Goal: Task Accomplishment & Management: Manage account settings

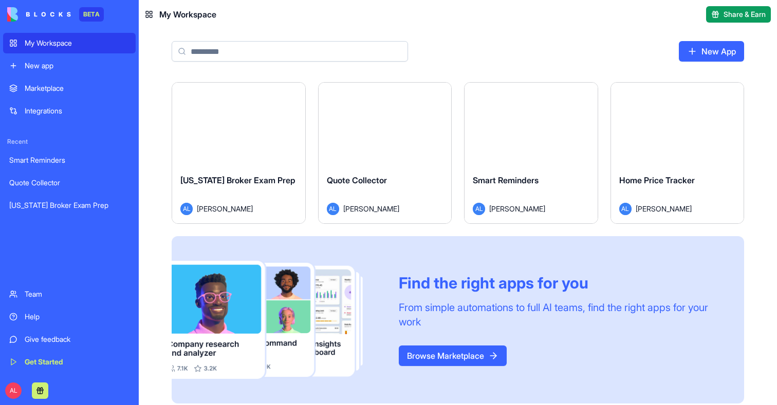
click at [260, 124] on button "Launch" at bounding box center [238, 124] width 77 height 21
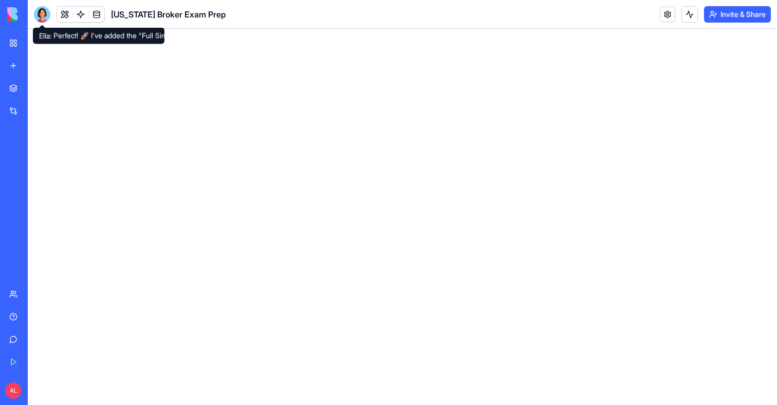
click at [39, 18] on div at bounding box center [42, 14] width 16 height 16
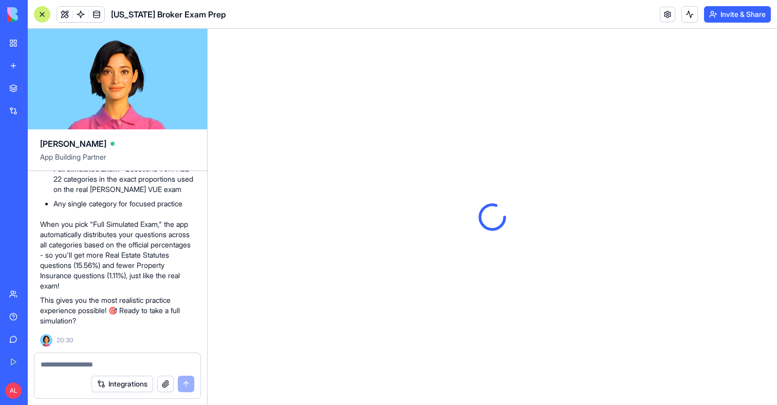
click at [26, 39] on div "My Workspace" at bounding box center [31, 43] width 13 height 10
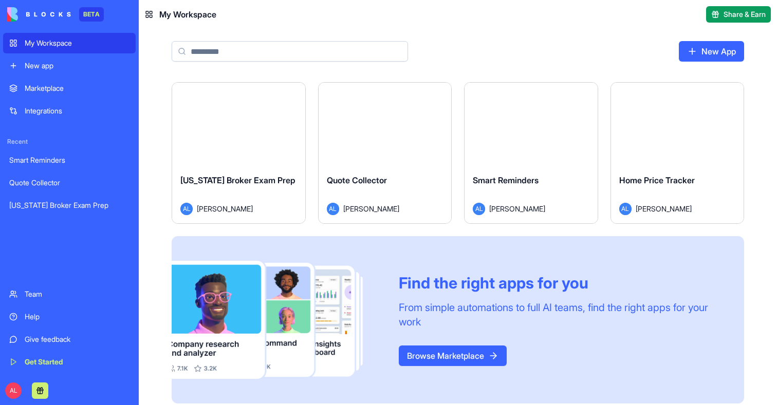
click at [379, 146] on div "Launch" at bounding box center [384, 124] width 133 height 83
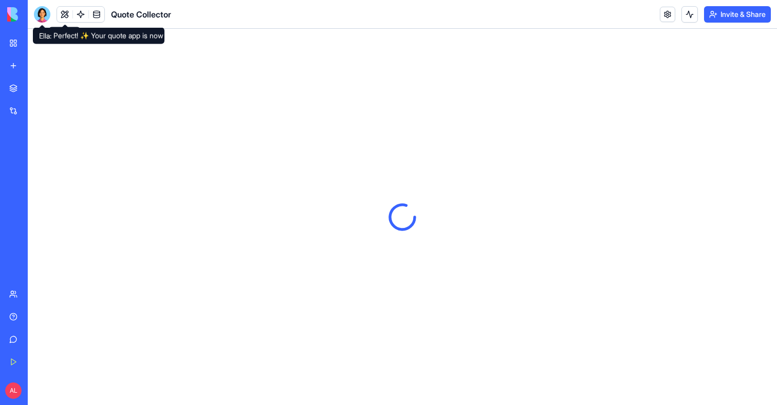
click at [46, 14] on div at bounding box center [42, 14] width 16 height 16
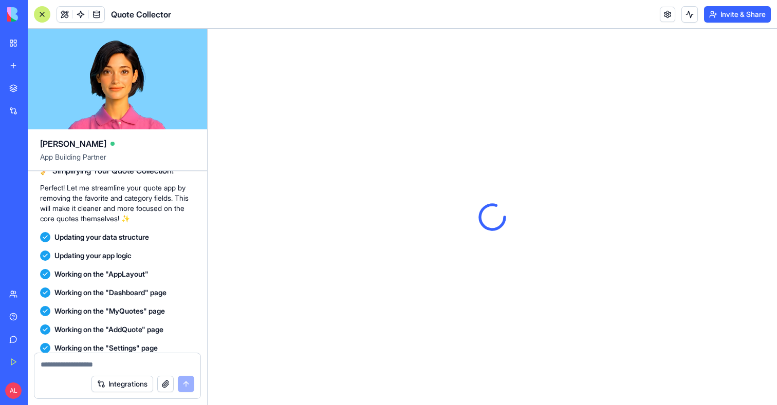
scroll to position [848, 0]
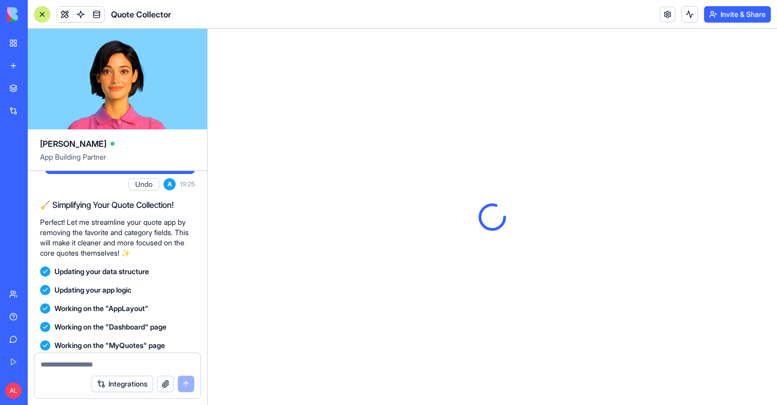
click at [13, 43] on link "My Workspace" at bounding box center [23, 43] width 41 height 21
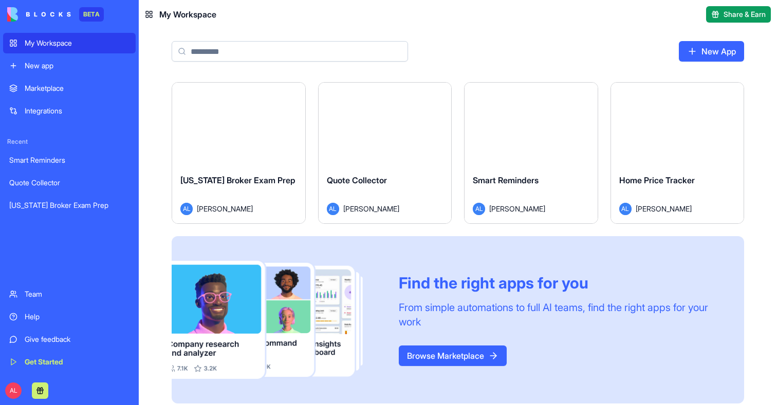
click at [514, 116] on button "Launch" at bounding box center [530, 124] width 77 height 21
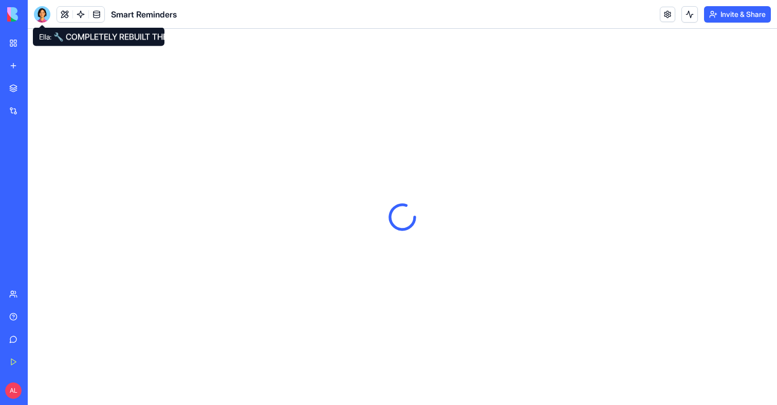
click at [42, 17] on div at bounding box center [42, 14] width 16 height 16
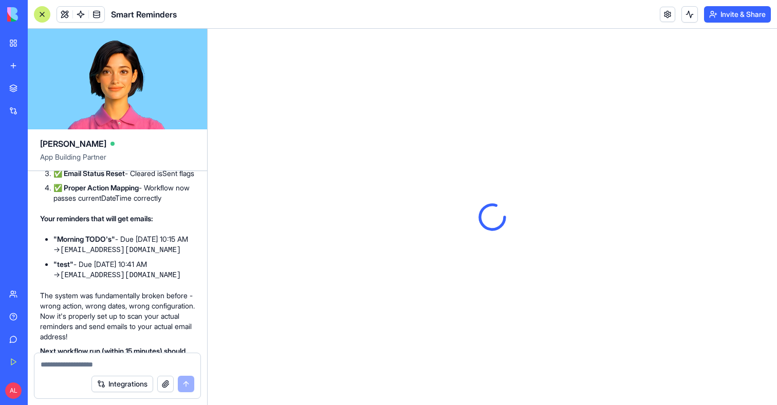
scroll to position [4130, 0]
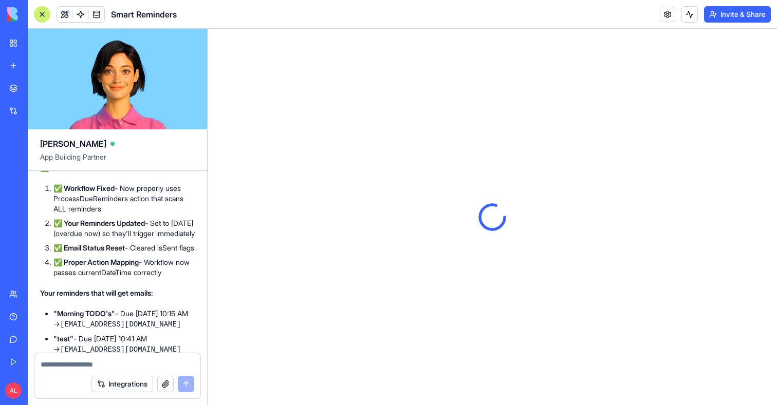
click at [17, 47] on link "My Workspace" at bounding box center [23, 43] width 41 height 21
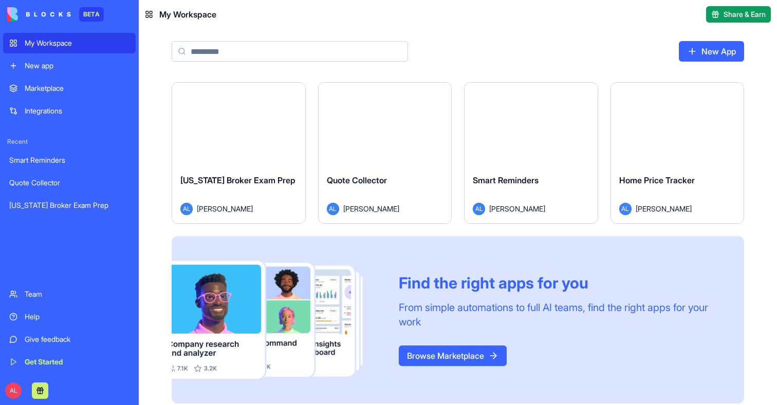
click at [677, 138] on div "Launch" at bounding box center [677, 124] width 133 height 83
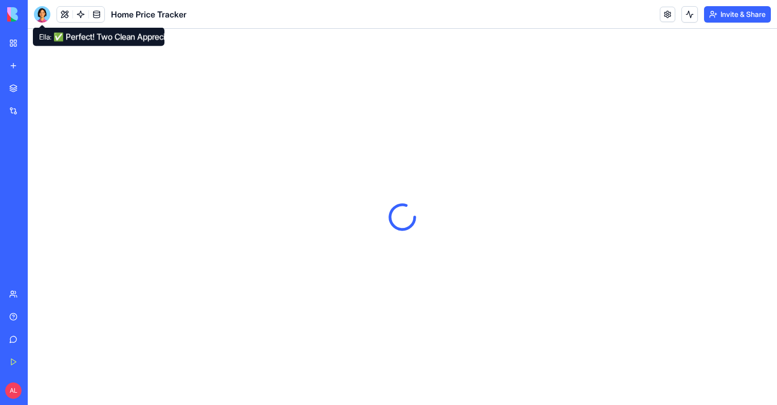
click at [48, 18] on div at bounding box center [42, 14] width 16 height 16
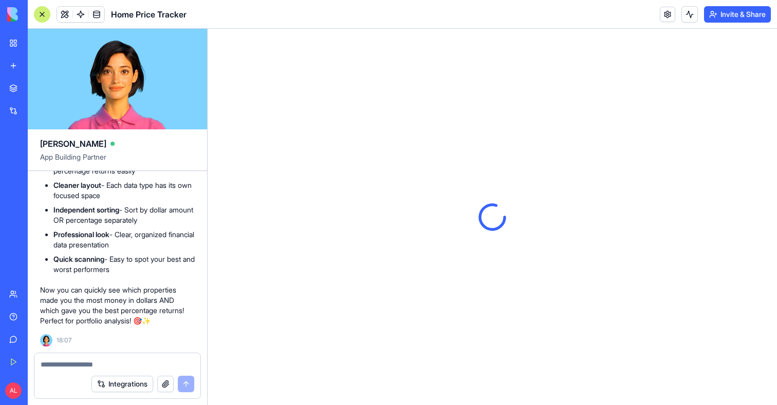
scroll to position [28915, 0]
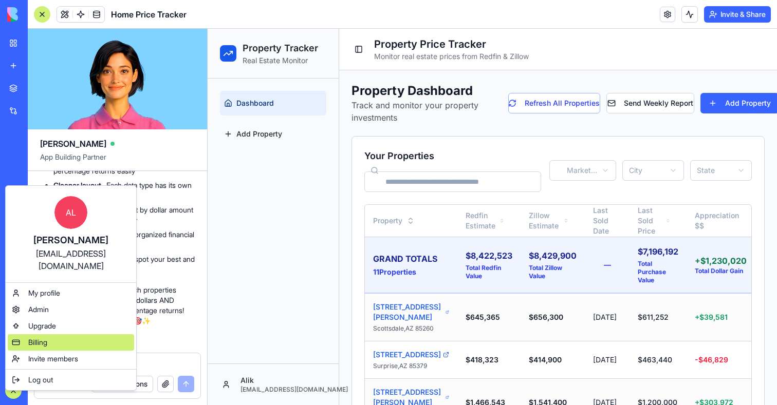
click at [51, 334] on div "Billing" at bounding box center [71, 342] width 126 height 16
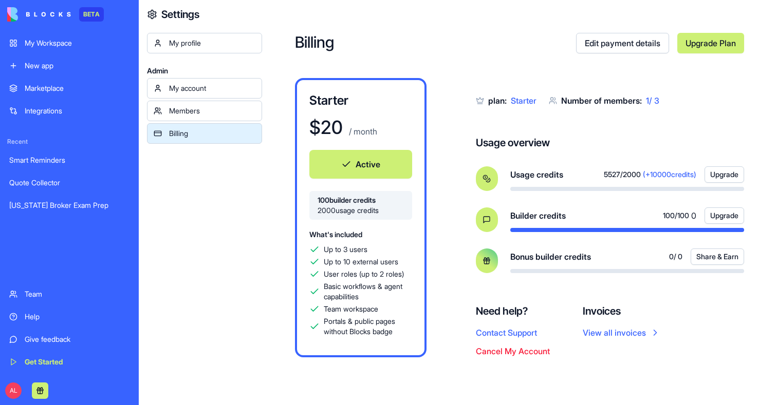
click at [369, 204] on span "100 builder credits" at bounding box center [360, 200] width 86 height 10
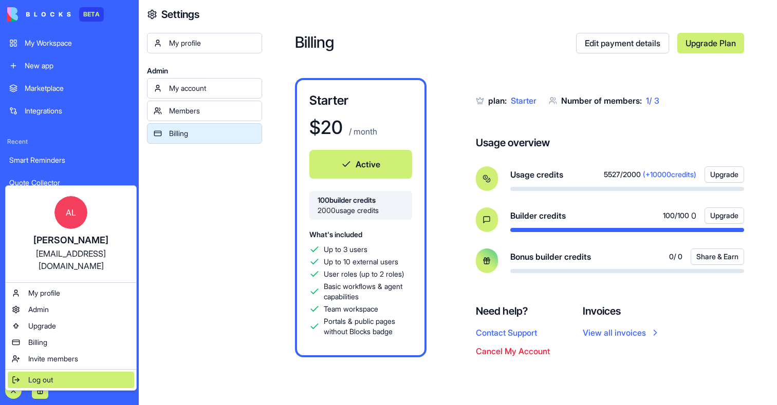
click at [49, 375] on span "Log out" at bounding box center [40, 380] width 25 height 10
